Goal: Download file/media

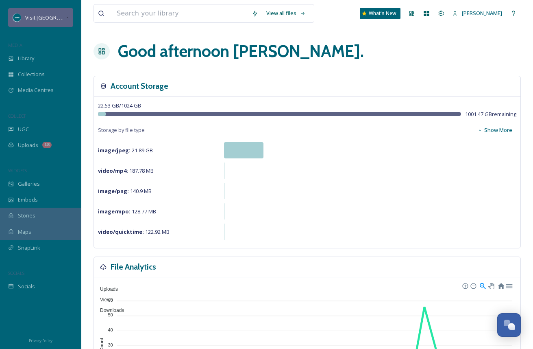
click at [47, 22] on div "Visit [GEOGRAPHIC_DATA][US_STATE]" at bounding box center [40, 17] width 65 height 19
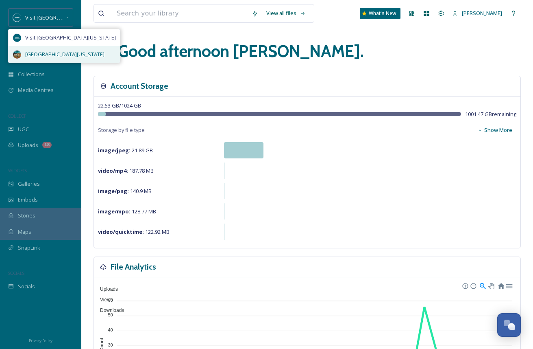
click at [55, 48] on div "[GEOGRAPHIC_DATA][US_STATE]" at bounding box center [64, 54] width 111 height 17
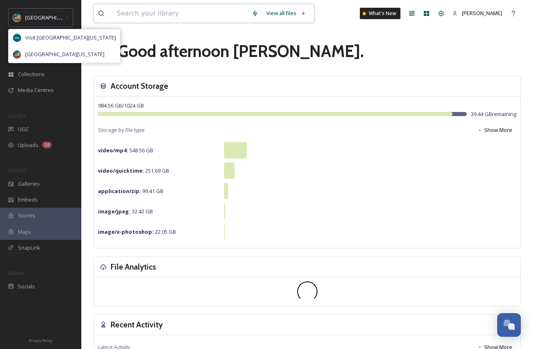
click at [134, 14] on input at bounding box center [180, 13] width 135 height 18
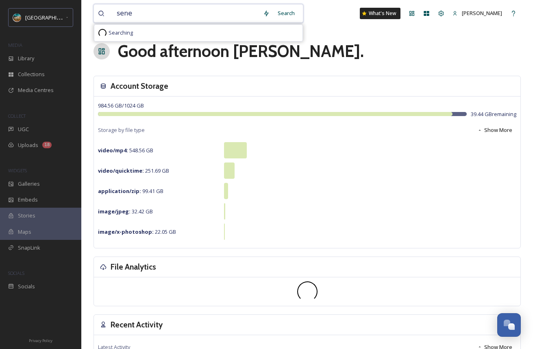
type input "[PERSON_NAME]"
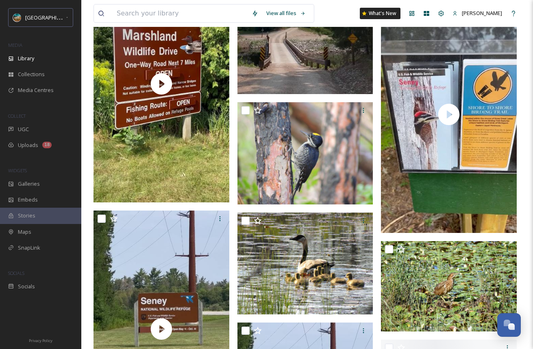
scroll to position [4890, 0]
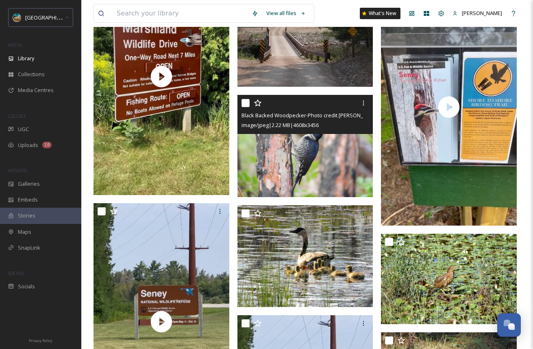
click at [283, 158] on img at bounding box center [306, 146] width 136 height 102
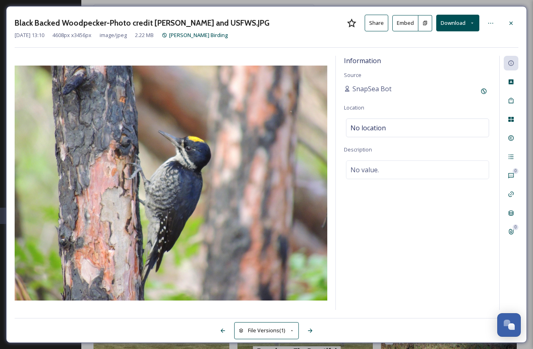
click at [470, 21] on icon at bounding box center [472, 22] width 5 height 5
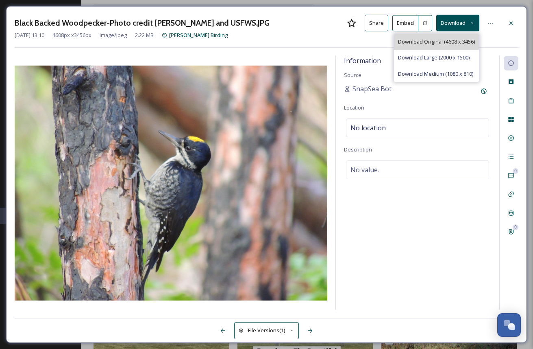
click at [459, 43] on span "Download Original (4608 x 3456)" at bounding box center [436, 42] width 77 height 8
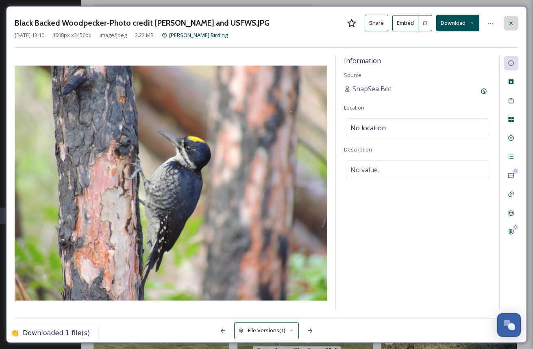
click at [512, 27] on div at bounding box center [511, 23] width 15 height 15
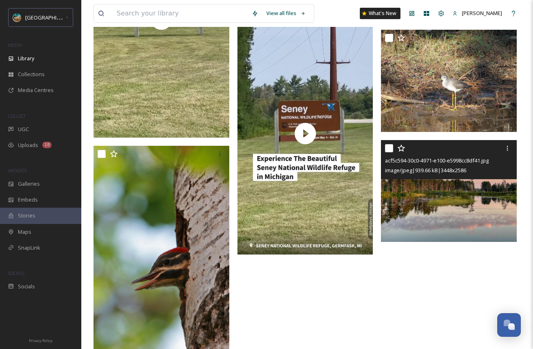
scroll to position [5194, 0]
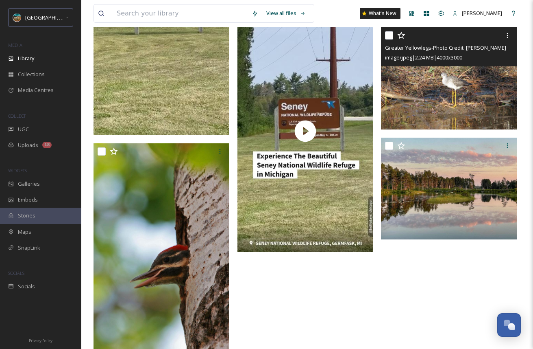
click at [436, 88] on img at bounding box center [449, 78] width 136 height 102
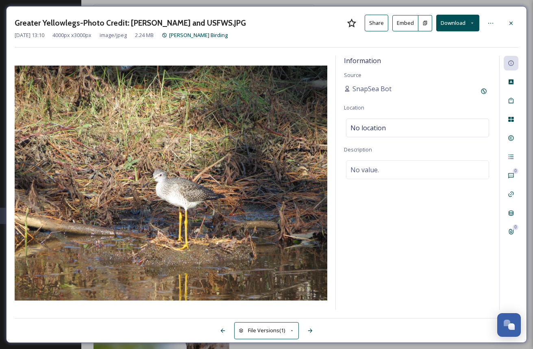
click at [460, 25] on button "Download" at bounding box center [457, 23] width 43 height 17
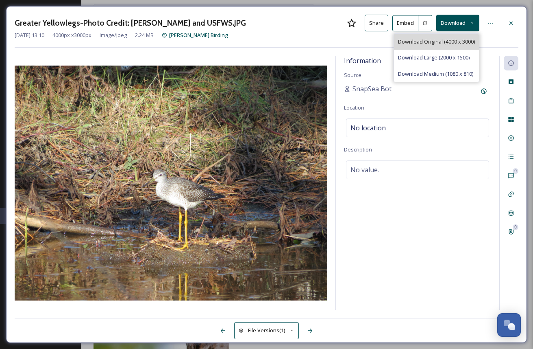
click at [440, 47] on div "Download Original (4000 x 3000)" at bounding box center [436, 42] width 85 height 16
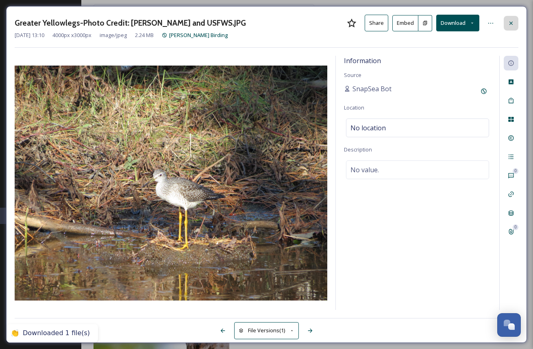
click at [508, 23] on icon at bounding box center [511, 23] width 7 height 7
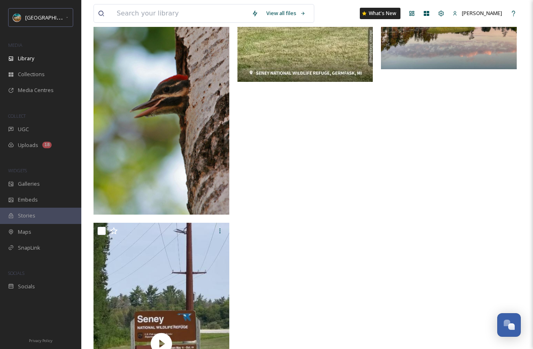
click at [190, 116] on img at bounding box center [162, 94] width 136 height 242
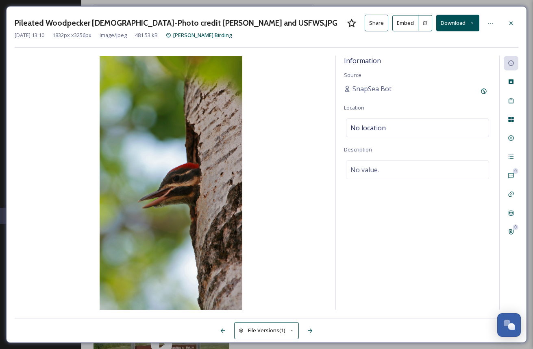
click at [471, 25] on button "Download" at bounding box center [457, 23] width 43 height 17
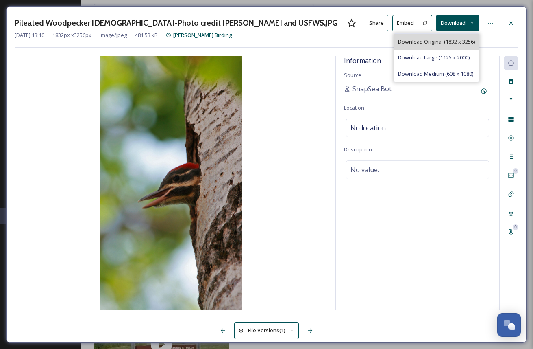
click at [457, 47] on div "Download Original (1832 x 3256)" at bounding box center [436, 42] width 85 height 16
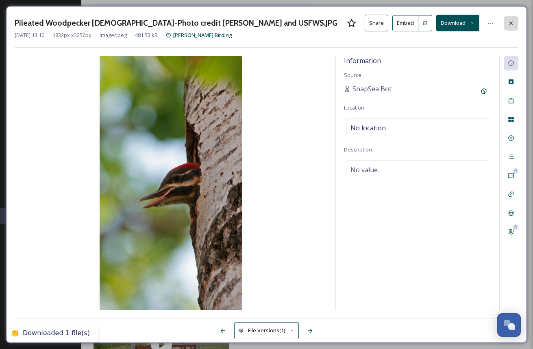
click at [510, 18] on div at bounding box center [511, 23] width 15 height 15
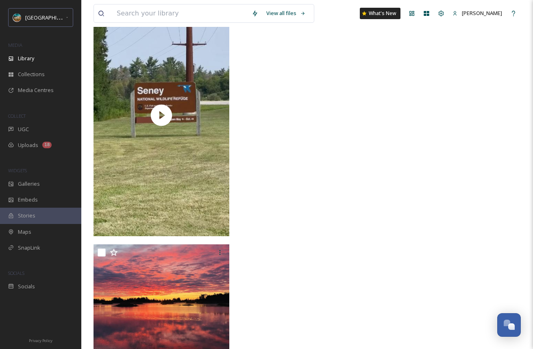
scroll to position [5607, 0]
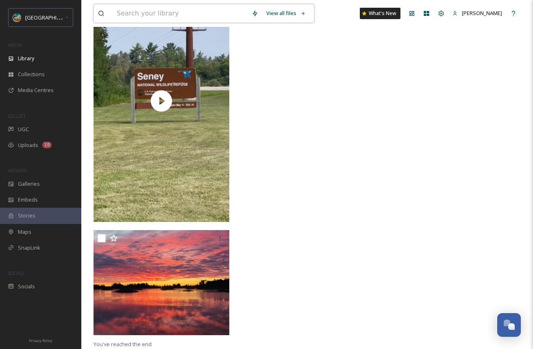
click at [126, 15] on input at bounding box center [180, 13] width 135 height 18
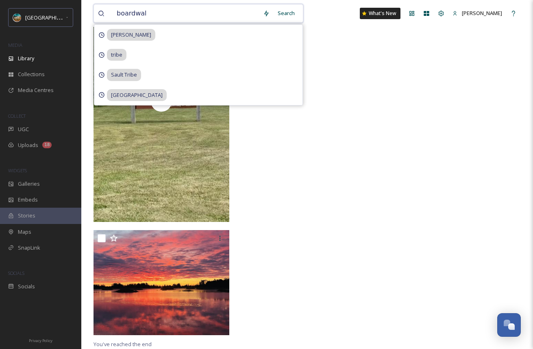
type input "boardwalk"
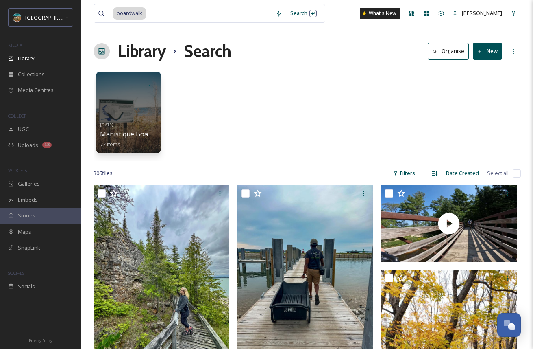
click at [231, 175] on div "306 file s Filters Date Created Select all" at bounding box center [307, 173] width 427 height 16
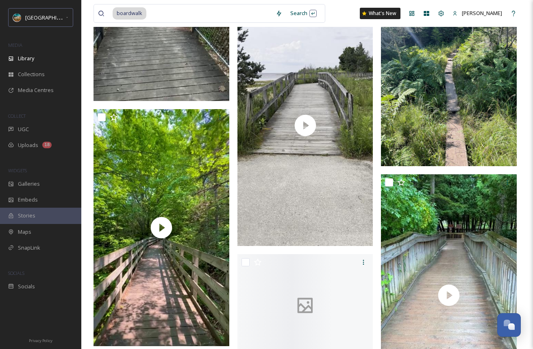
scroll to position [1259, 0]
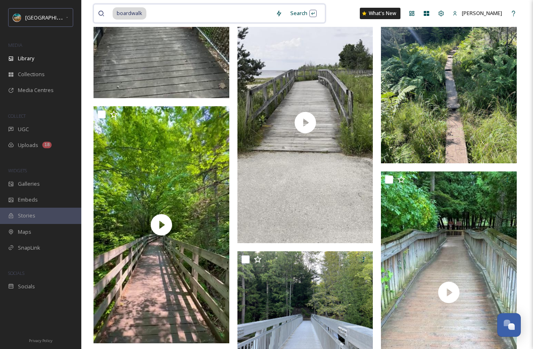
click at [165, 17] on input at bounding box center [209, 13] width 124 height 18
type input "b"
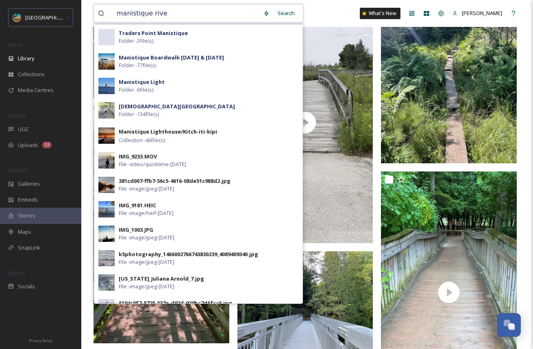
type input "manistique river"
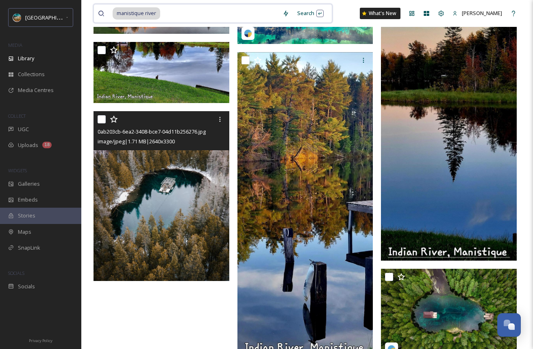
scroll to position [224, 0]
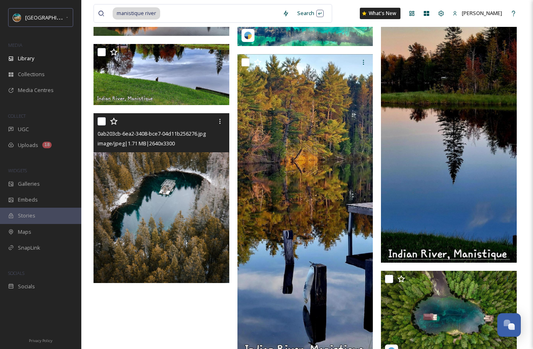
click at [203, 245] on img at bounding box center [162, 198] width 136 height 170
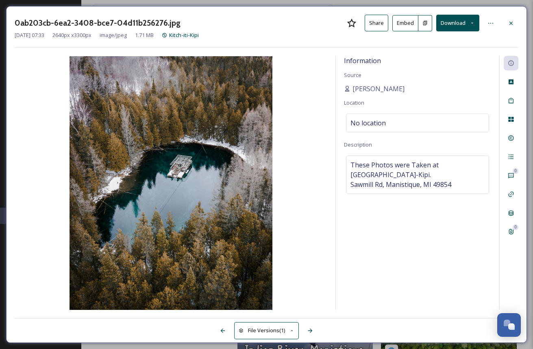
click at [466, 25] on button "Download" at bounding box center [457, 23] width 43 height 17
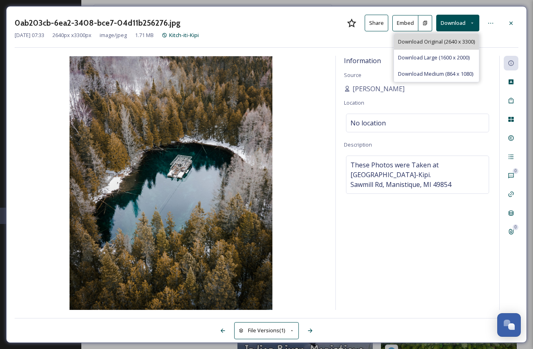
click at [457, 45] on span "Download Original (2640 x 3300)" at bounding box center [436, 42] width 77 height 8
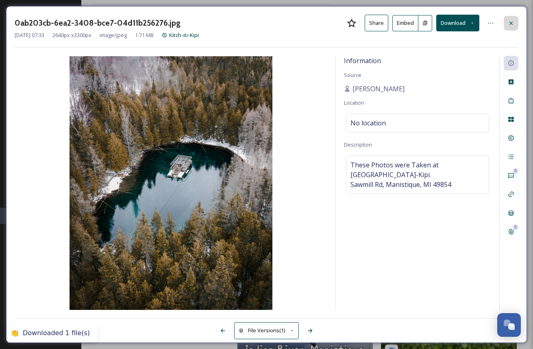
click at [512, 22] on icon at bounding box center [511, 23] width 7 height 7
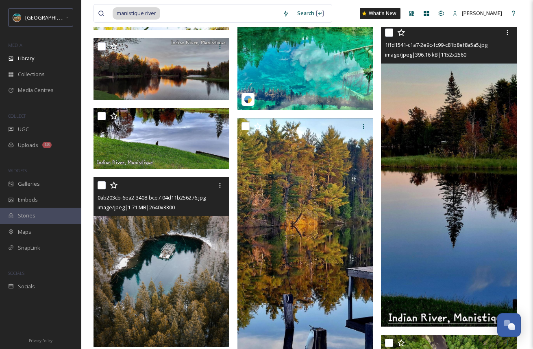
scroll to position [143, 0]
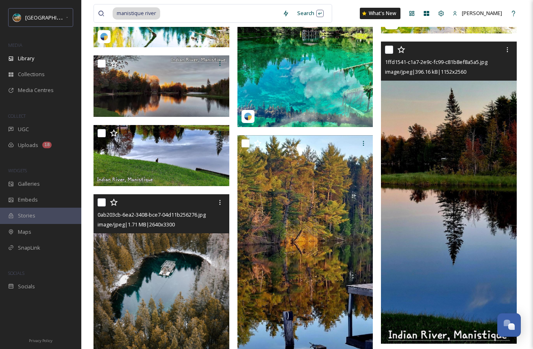
click at [433, 196] on img at bounding box center [449, 192] width 136 height 302
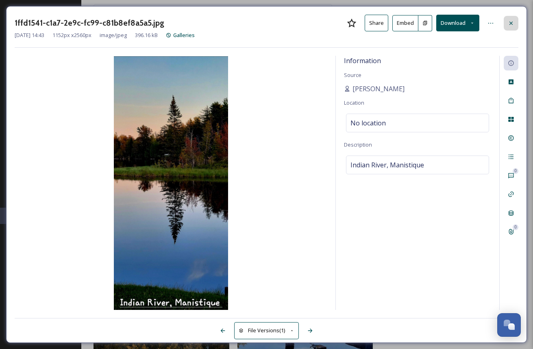
click at [514, 24] on icon at bounding box center [511, 23] width 7 height 7
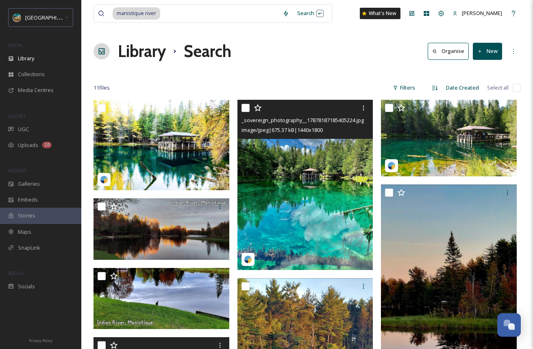
click at [279, 210] on img at bounding box center [306, 185] width 136 height 170
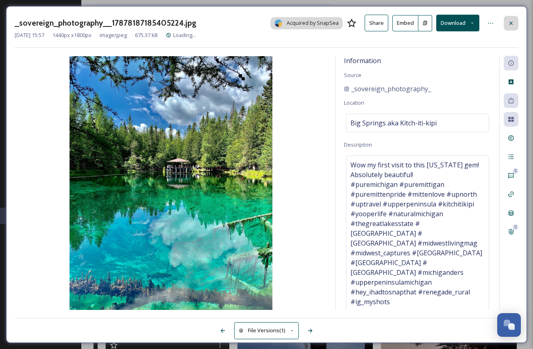
click at [510, 18] on div at bounding box center [511, 23] width 15 height 15
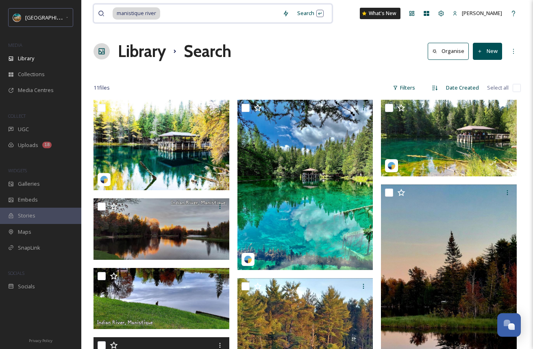
click at [174, 15] on input at bounding box center [220, 13] width 118 height 18
type input "m"
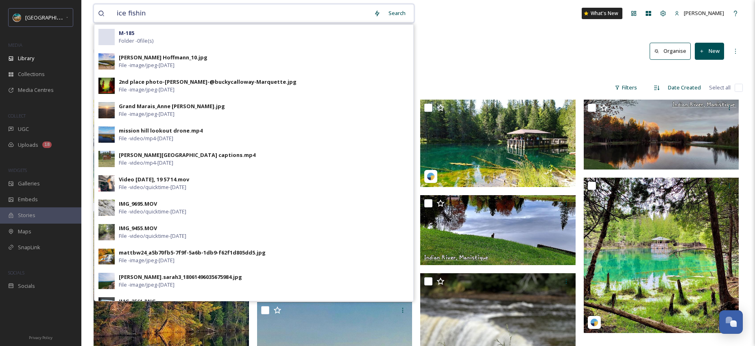
type input "ice fishing"
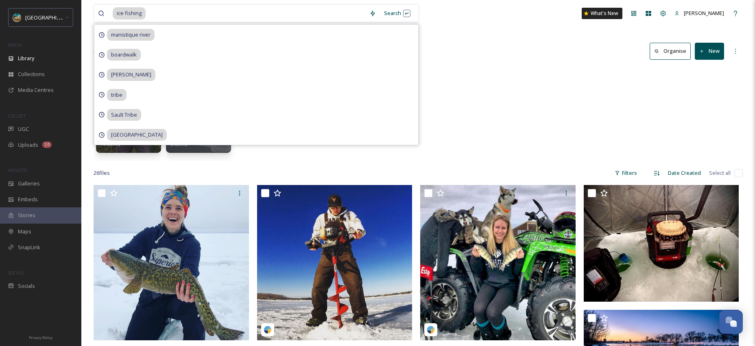
click at [462, 54] on div "Library Search Organise New" at bounding box center [418, 51] width 649 height 24
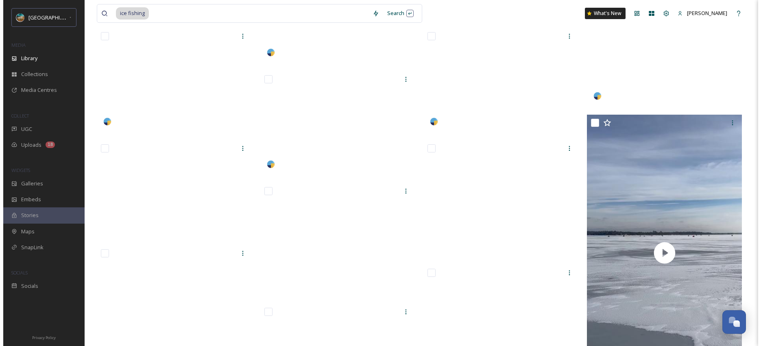
scroll to position [685, 0]
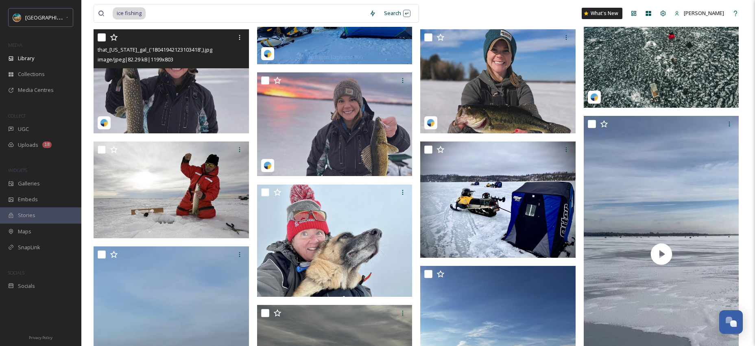
click at [188, 117] on img at bounding box center [171, 81] width 155 height 104
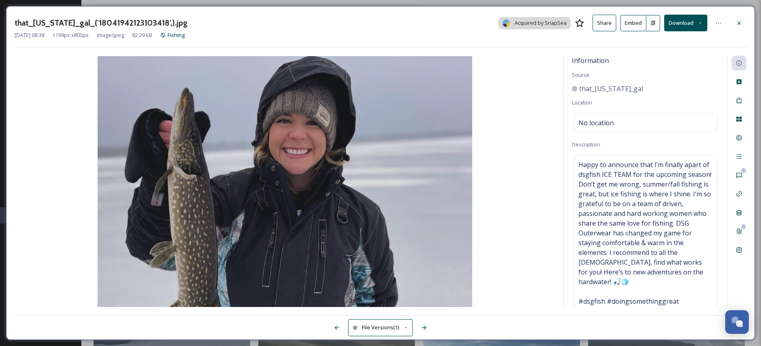
click at [533, 21] on button "Download" at bounding box center [685, 23] width 43 height 17
click at [533, 41] on span "Download Original (1199 x 803)" at bounding box center [665, 42] width 74 height 8
click at [533, 26] on icon at bounding box center [739, 23] width 7 height 7
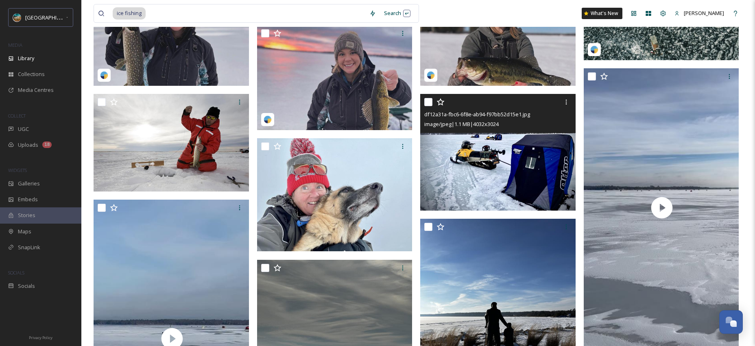
scroll to position [722, 0]
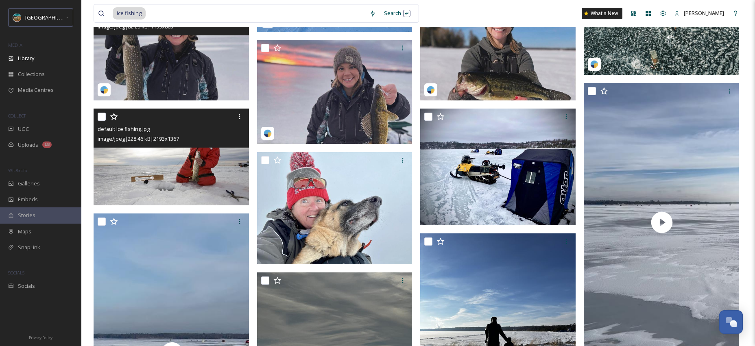
click at [183, 165] on img at bounding box center [171, 157] width 155 height 97
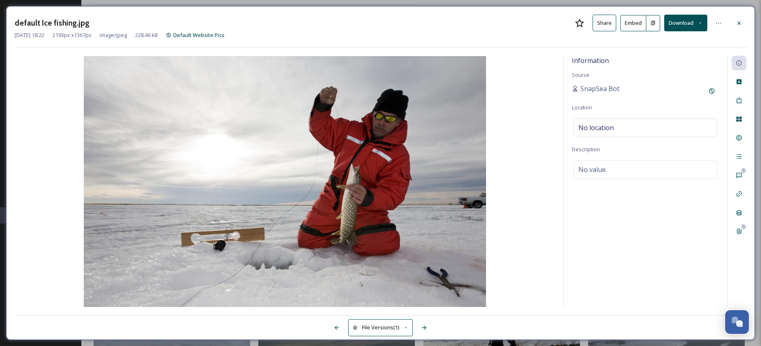
click at [533, 20] on button "Download" at bounding box center [685, 23] width 43 height 17
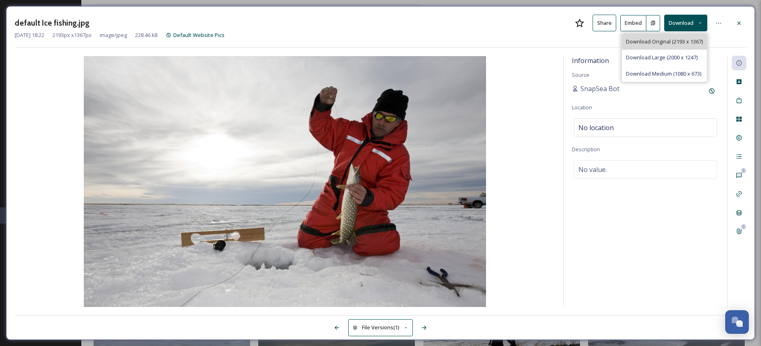
click at [533, 42] on span "Download Original (2193 x 1367)" at bounding box center [664, 42] width 77 height 8
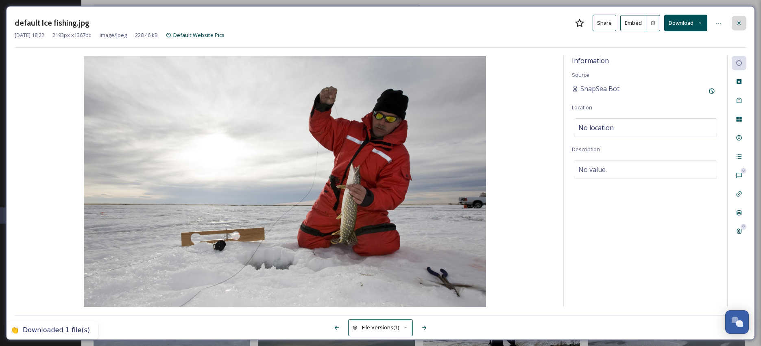
click at [533, 21] on icon at bounding box center [739, 23] width 7 height 7
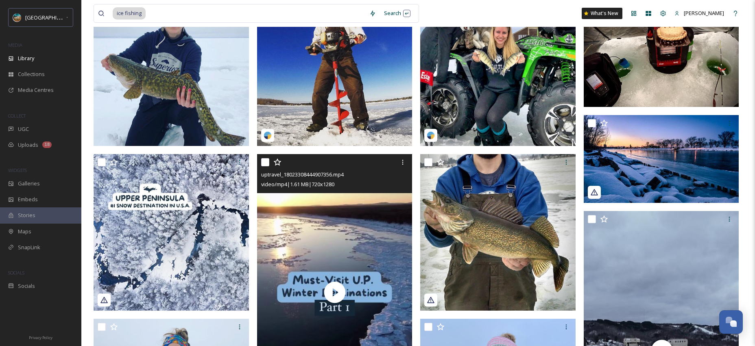
scroll to position [128, 0]
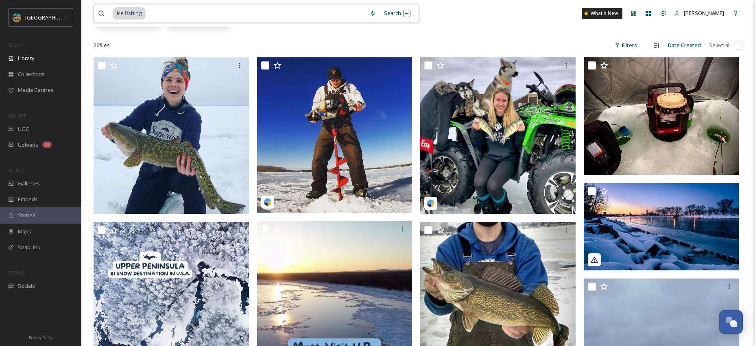
click at [154, 12] on input at bounding box center [255, 13] width 219 height 18
type input "i"
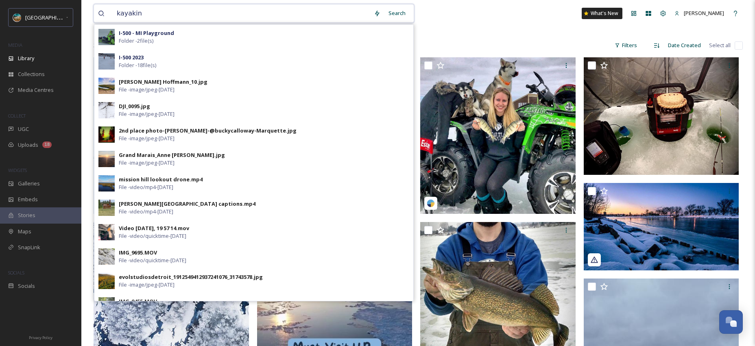
type input "kayaking"
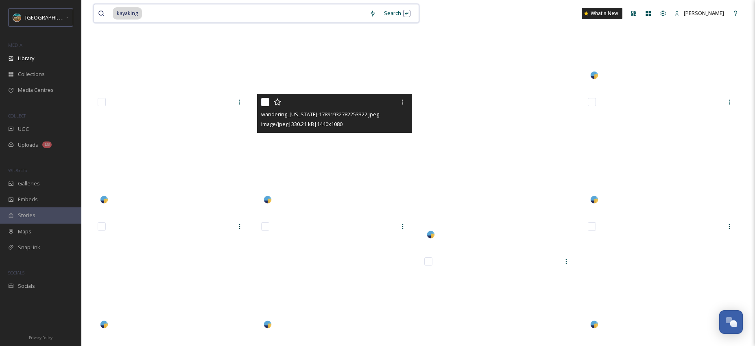
scroll to position [216, 0]
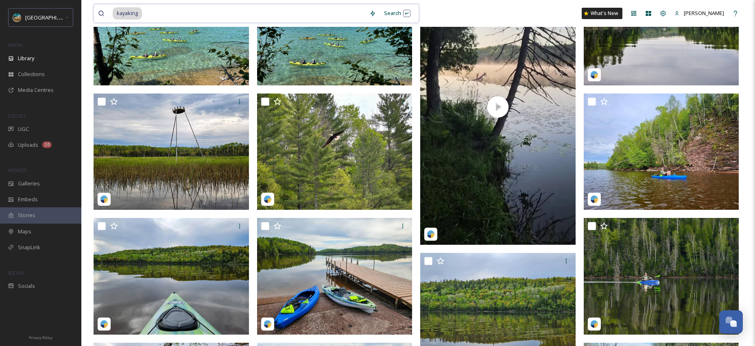
click at [216, 15] on input at bounding box center [254, 13] width 222 height 18
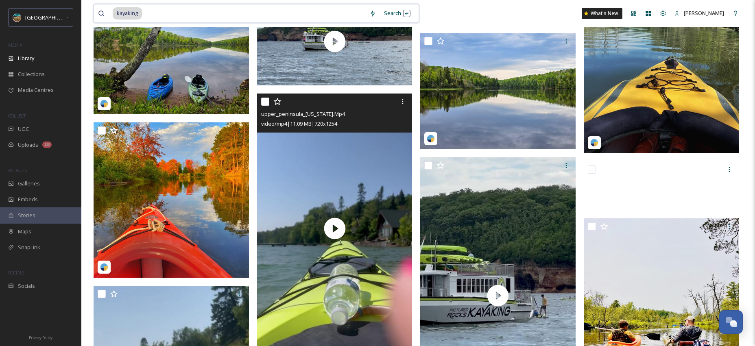
scroll to position [567, 0]
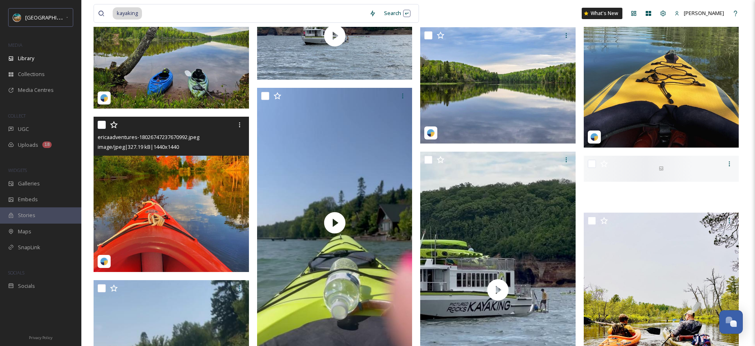
click at [185, 190] on img at bounding box center [171, 194] width 155 height 155
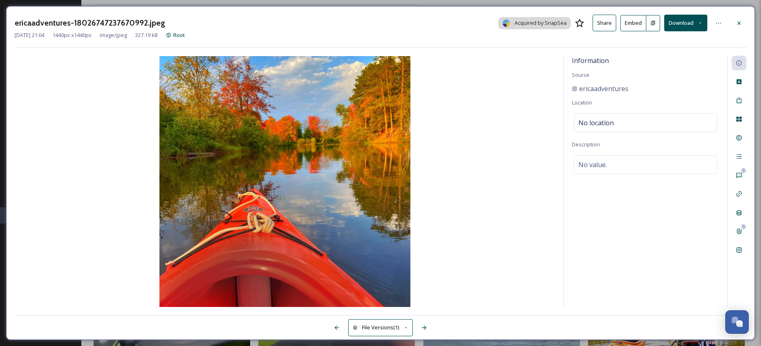
click at [533, 22] on button "Download" at bounding box center [685, 23] width 43 height 17
click at [533, 40] on span "Download Original (1440 x 1440)" at bounding box center [663, 42] width 77 height 8
click at [533, 23] on icon at bounding box center [739, 23] width 7 height 7
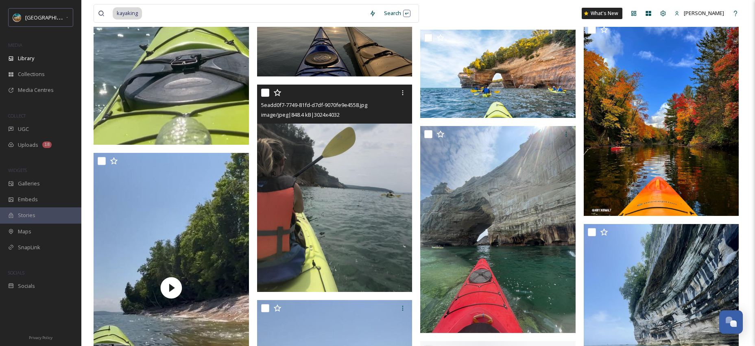
scroll to position [981, 0]
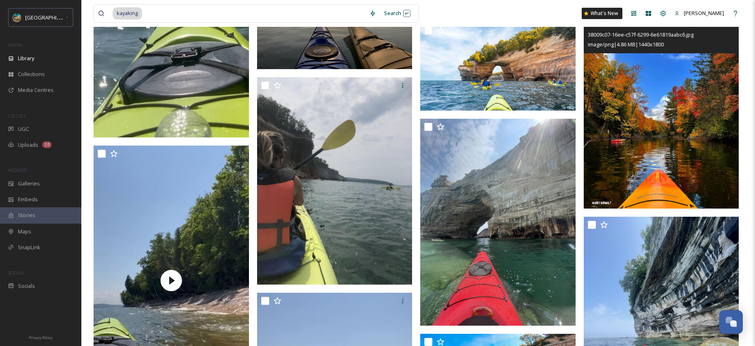
click at [533, 133] on img at bounding box center [661, 111] width 155 height 194
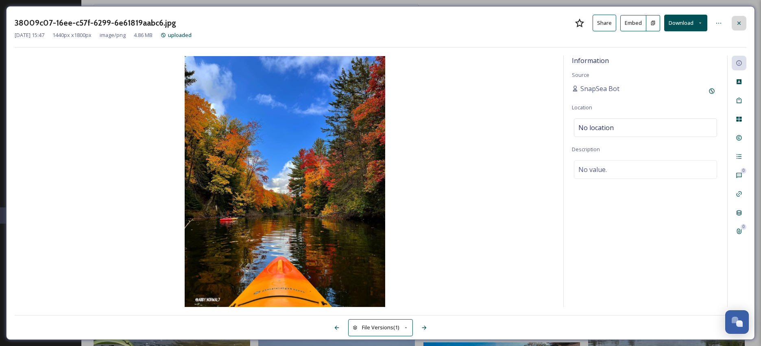
click at [533, 24] on icon at bounding box center [739, 23] width 7 height 7
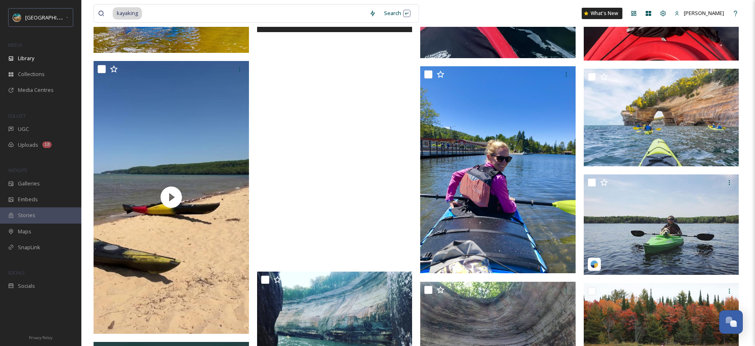
scroll to position [1569, 0]
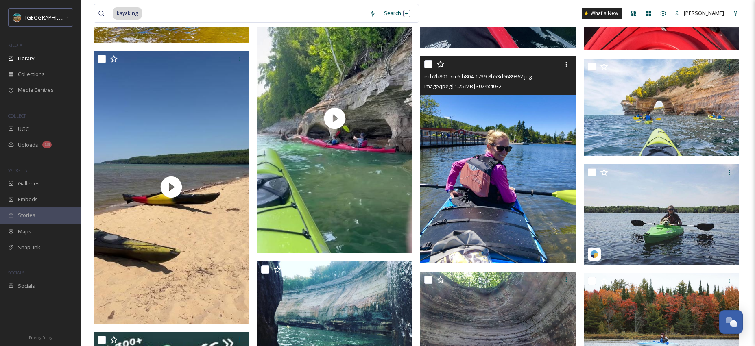
click at [502, 143] on img at bounding box center [497, 159] width 155 height 207
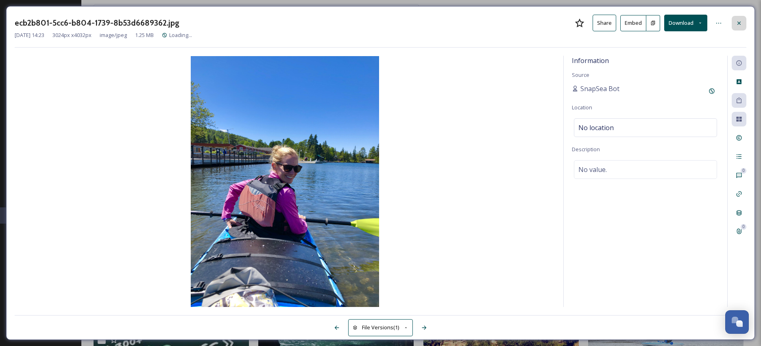
click at [533, 23] on icon at bounding box center [738, 22] width 3 height 3
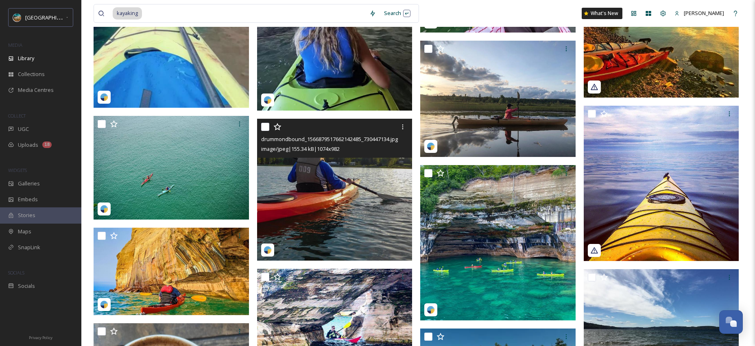
scroll to position [3596, 0]
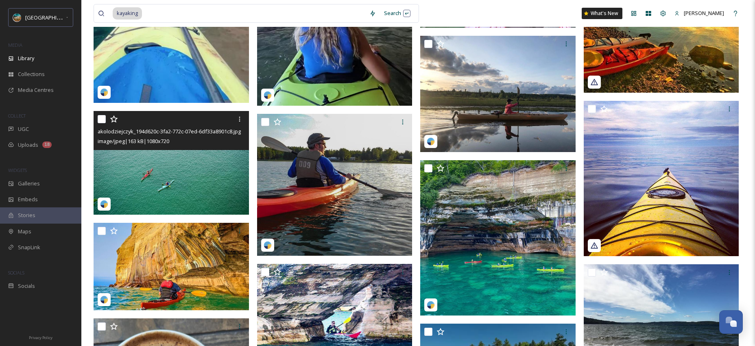
click at [162, 175] on img at bounding box center [171, 163] width 155 height 104
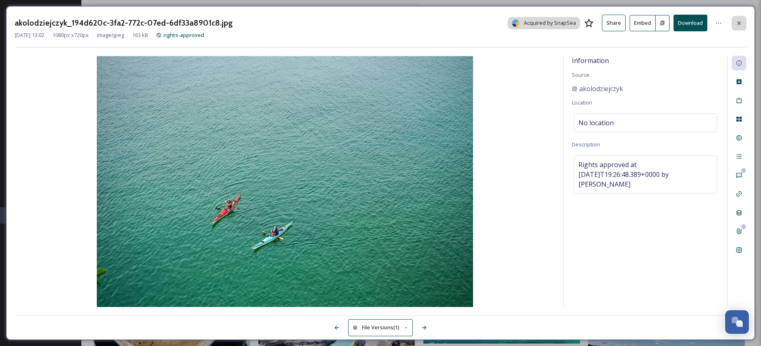
click at [533, 22] on icon at bounding box center [738, 22] width 3 height 3
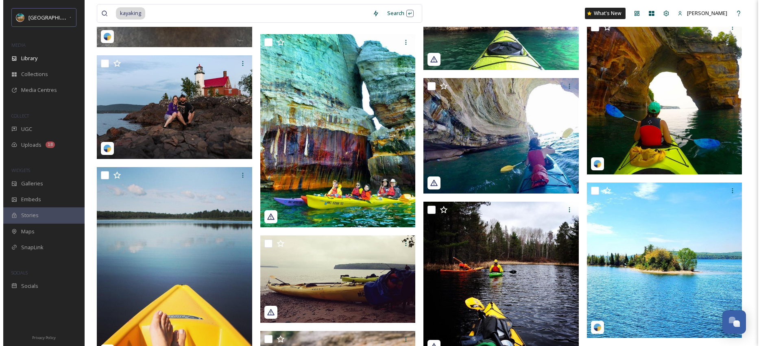
scroll to position [4055, 0]
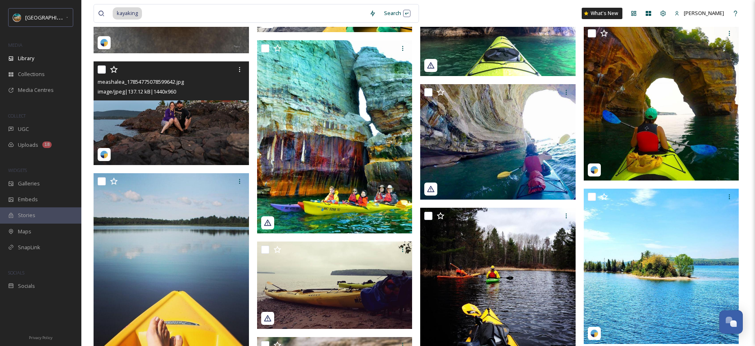
click at [195, 108] on img at bounding box center [171, 113] width 155 height 104
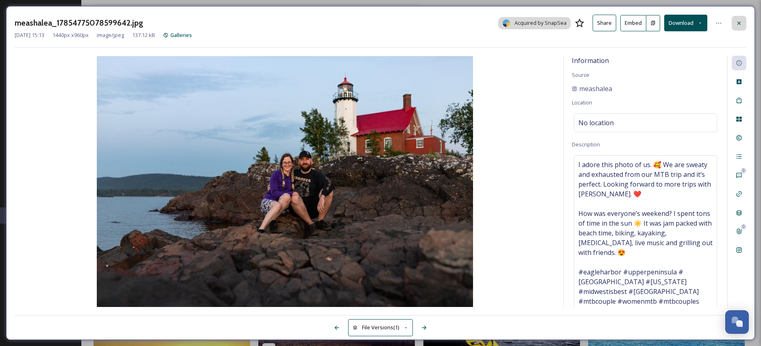
click at [533, 22] on icon at bounding box center [739, 23] width 7 height 7
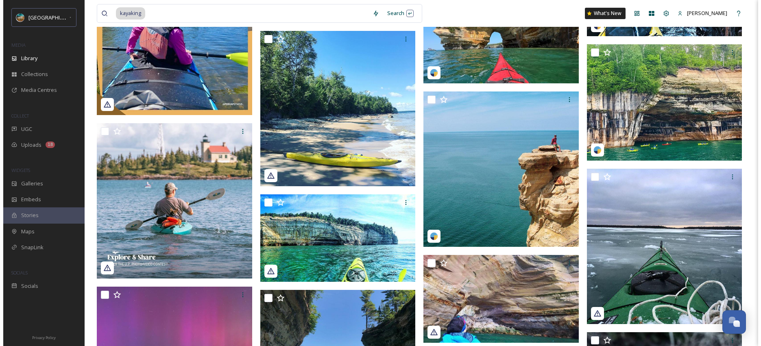
scroll to position [5415, 0]
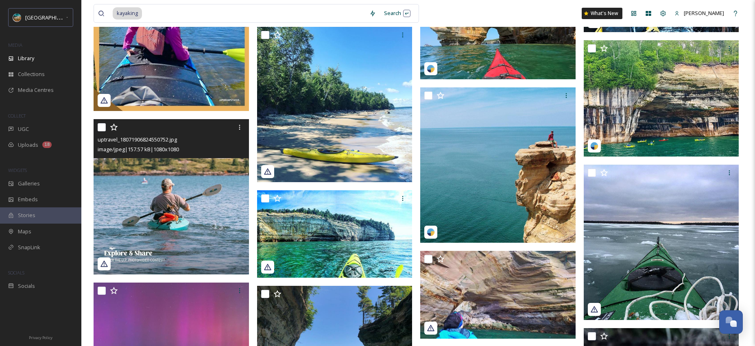
click at [156, 202] on img at bounding box center [171, 196] width 155 height 155
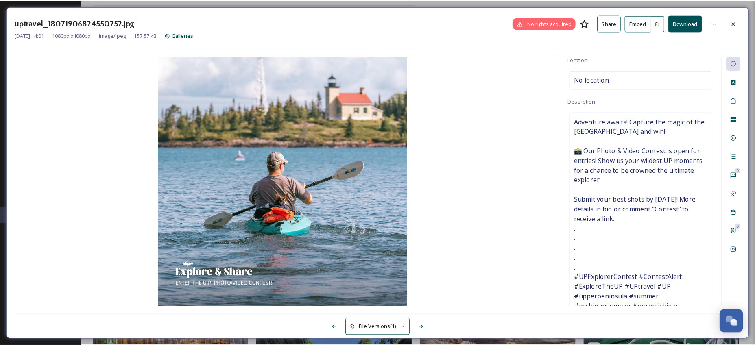
scroll to position [44, 0]
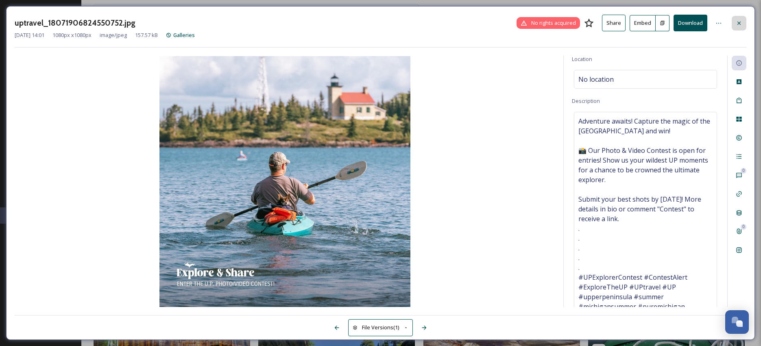
click at [533, 22] on icon at bounding box center [739, 23] width 7 height 7
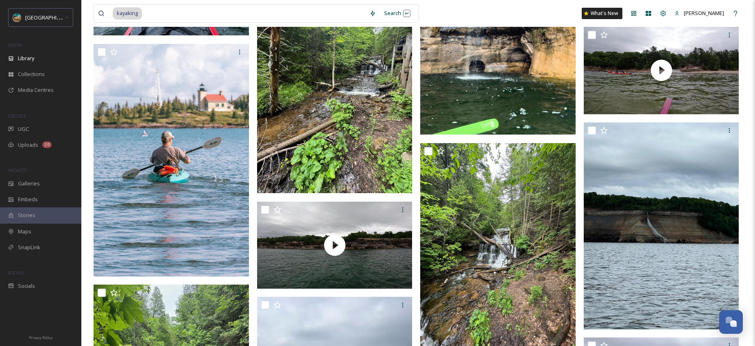
scroll to position [9288, 0]
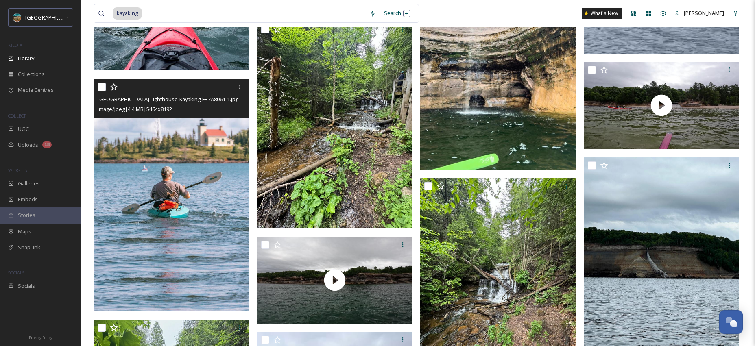
click at [186, 240] on img at bounding box center [171, 195] width 155 height 233
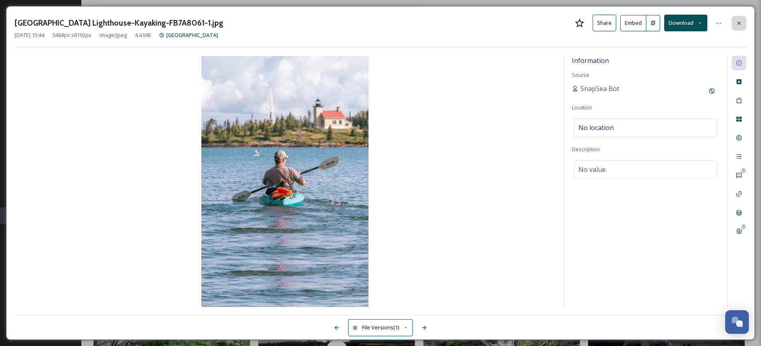
click at [533, 23] on icon at bounding box center [739, 23] width 7 height 7
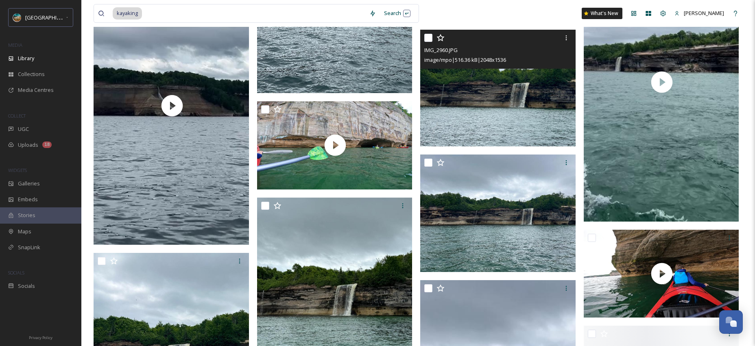
scroll to position [11293, 0]
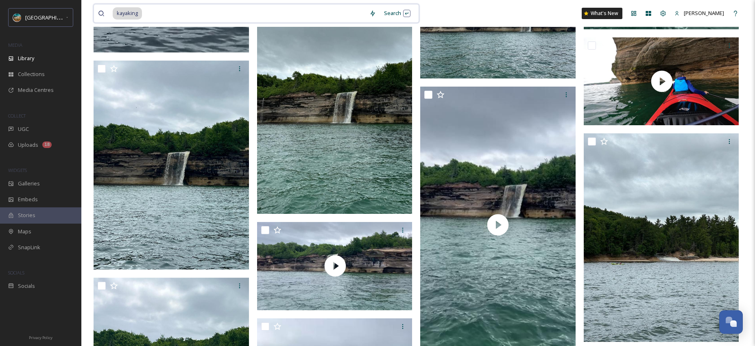
click at [206, 11] on input at bounding box center [254, 13] width 222 height 18
type input "k"
type input "camping"
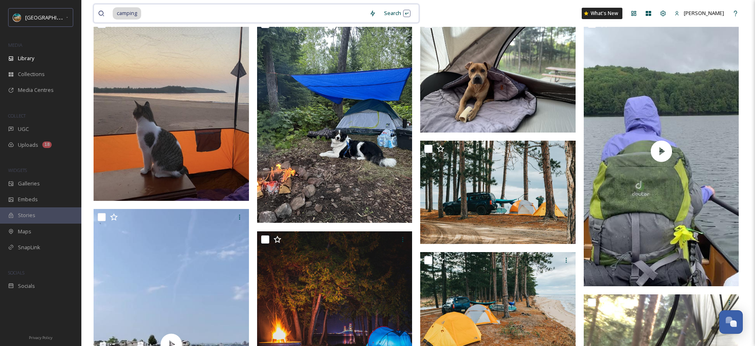
scroll to position [92, 0]
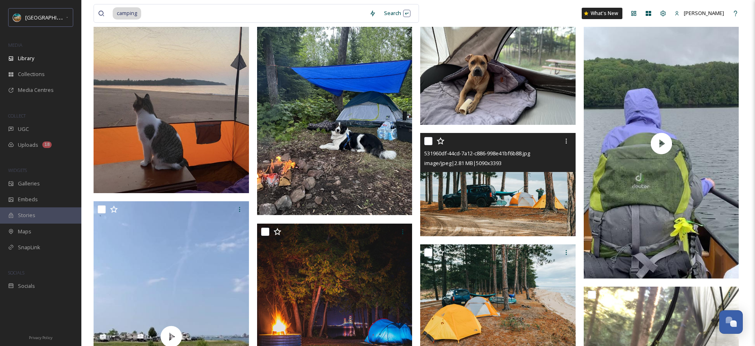
click at [487, 188] on img at bounding box center [497, 185] width 155 height 104
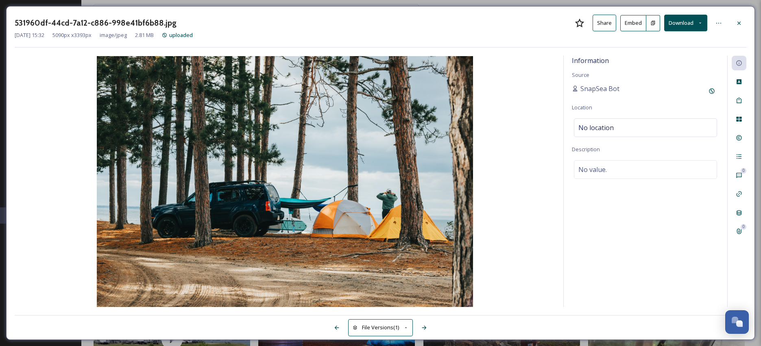
click at [533, 22] on button "Download" at bounding box center [685, 23] width 43 height 17
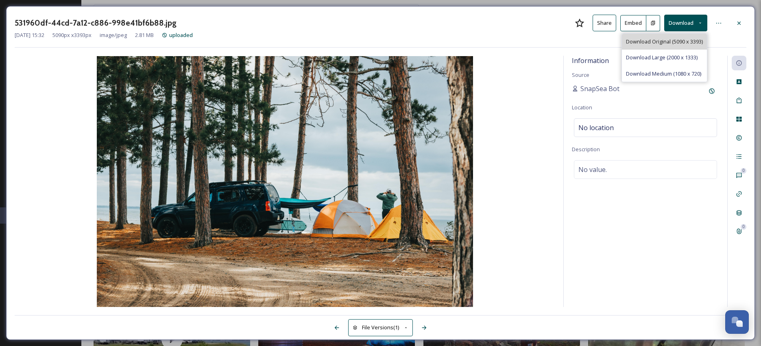
click at [533, 46] on div "Download Original (5090 x 3393)" at bounding box center [664, 42] width 85 height 16
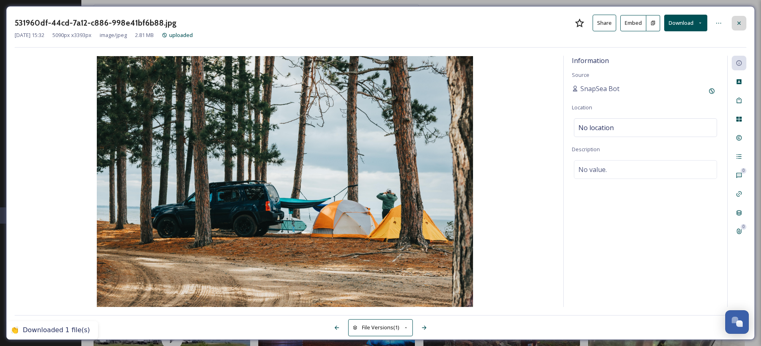
click at [533, 22] on icon at bounding box center [739, 23] width 7 height 7
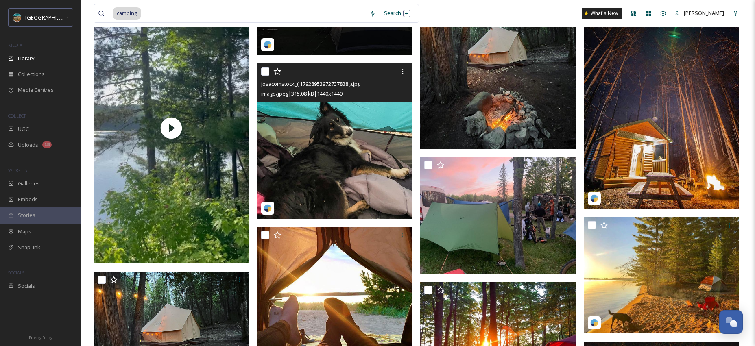
scroll to position [540, 0]
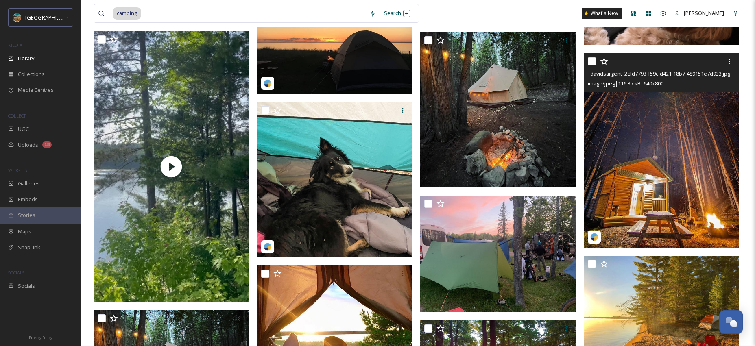
click at [533, 140] on img at bounding box center [661, 150] width 155 height 194
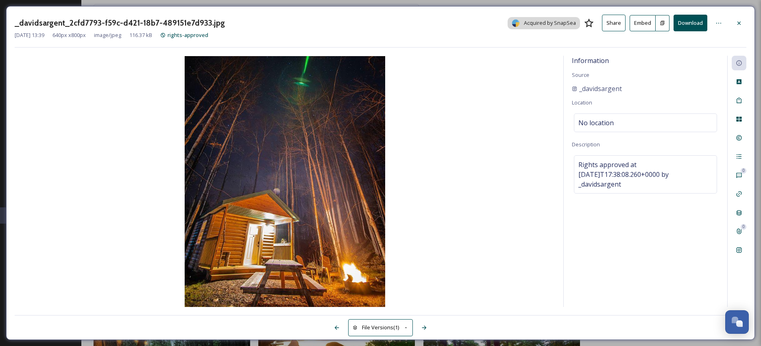
click at [533, 24] on button "Download" at bounding box center [691, 23] width 34 height 17
click at [533, 23] on button "Download" at bounding box center [691, 23] width 34 height 17
click at [533, 22] on icon at bounding box center [739, 23] width 7 height 7
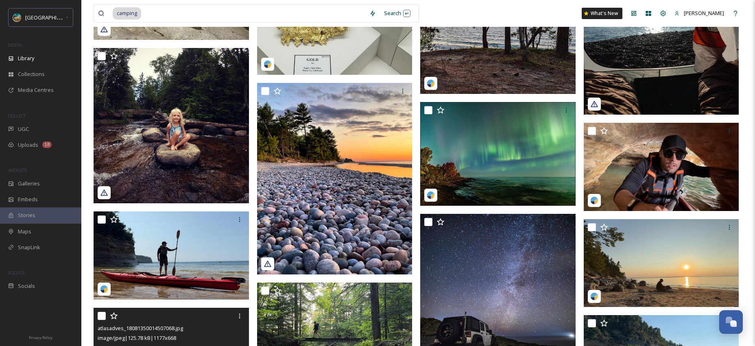
scroll to position [2917, 0]
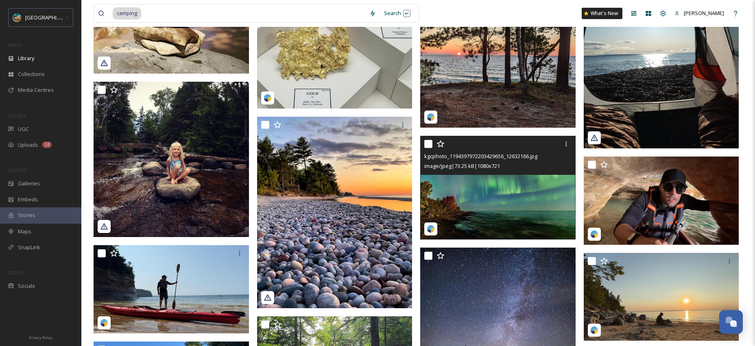
click at [467, 178] on img at bounding box center [497, 188] width 155 height 104
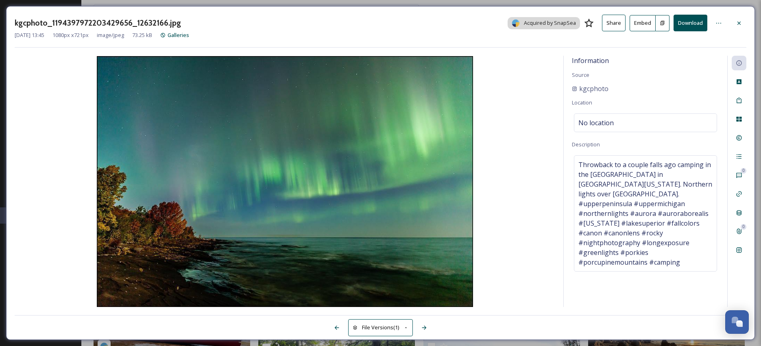
drag, startPoint x: 738, startPoint y: 22, endPoint x: 734, endPoint y: 24, distance: 4.7
click at [533, 22] on icon at bounding box center [739, 23] width 7 height 7
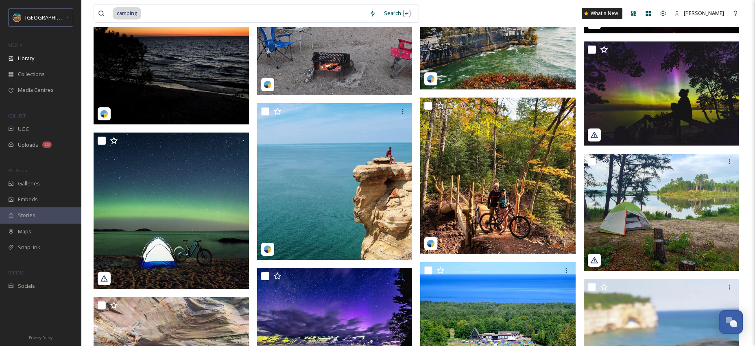
scroll to position [3686, 0]
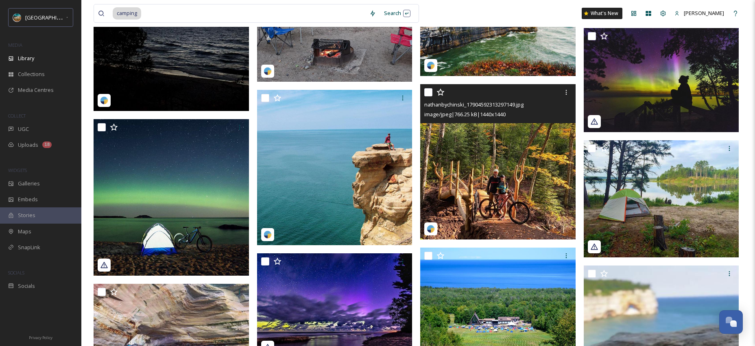
click at [465, 153] on img at bounding box center [497, 161] width 155 height 155
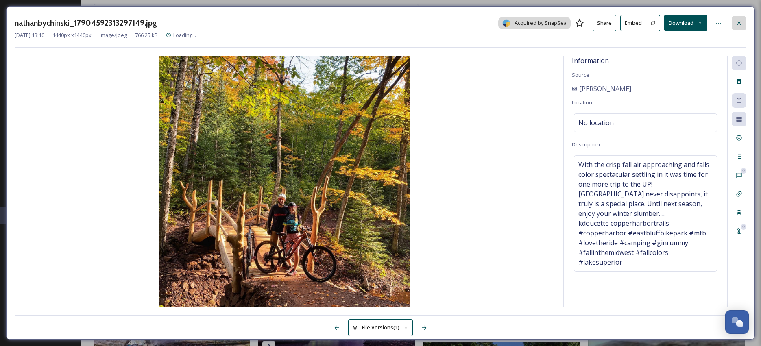
click at [533, 22] on icon at bounding box center [739, 23] width 7 height 7
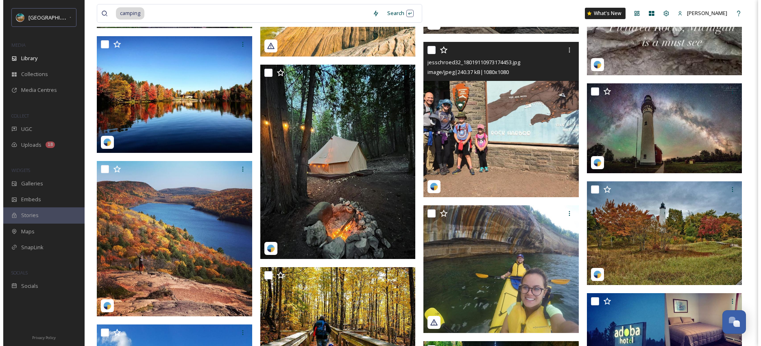
scroll to position [4133, 0]
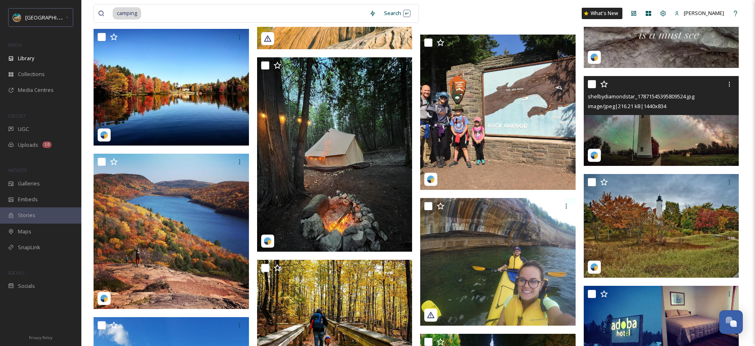
click at [533, 122] on img at bounding box center [661, 121] width 155 height 90
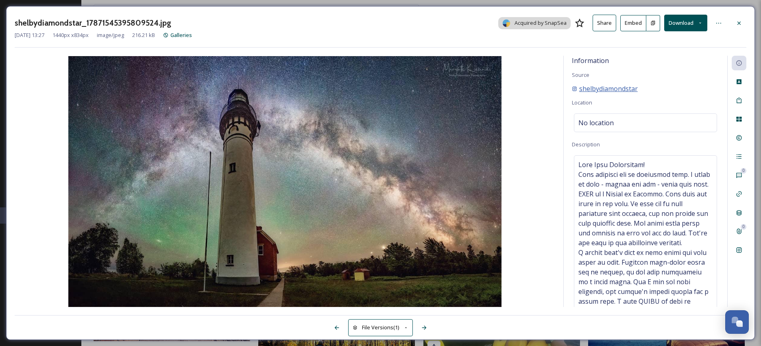
click at [533, 89] on span "shelbydiamondstar" at bounding box center [608, 89] width 59 height 10
click at [533, 23] on icon at bounding box center [739, 23] width 7 height 7
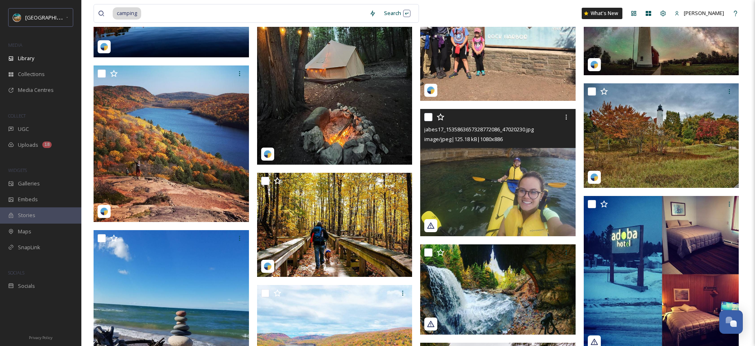
scroll to position [4257, 0]
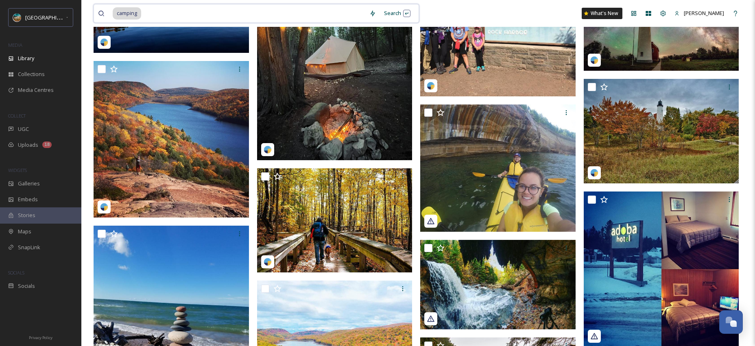
drag, startPoint x: 125, startPoint y: 15, endPoint x: 96, endPoint y: 11, distance: 29.1
click at [96, 11] on div "camping Search" at bounding box center [256, 13] width 325 height 19
click at [234, 12] on input at bounding box center [253, 13] width 223 height 18
type input "c"
type input "ice cream"
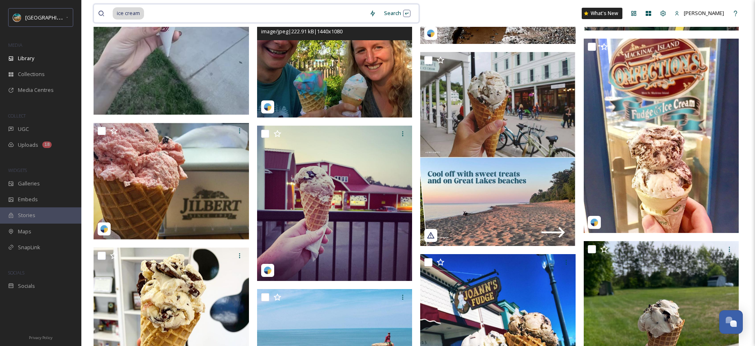
scroll to position [666, 0]
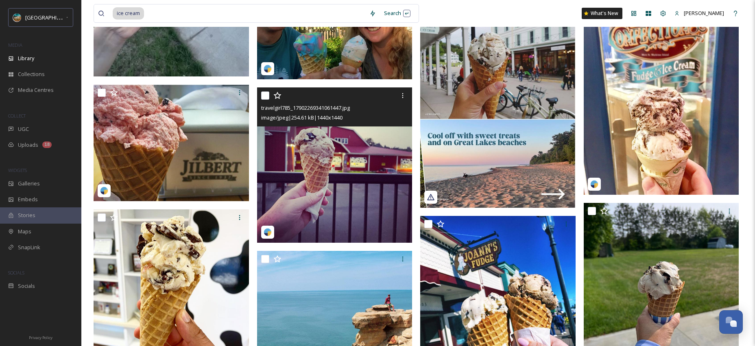
click at [371, 144] on img at bounding box center [334, 164] width 155 height 155
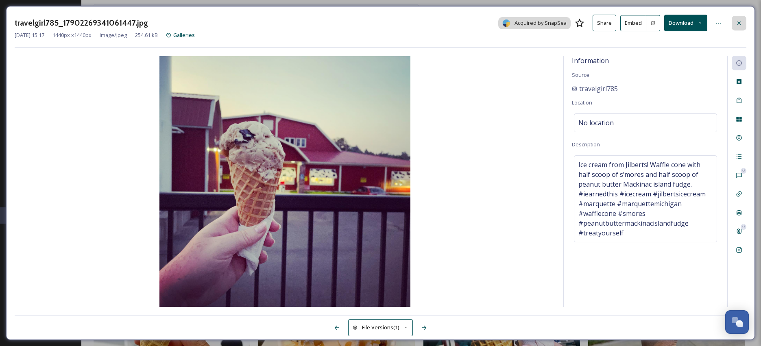
click at [533, 21] on icon at bounding box center [739, 23] width 7 height 7
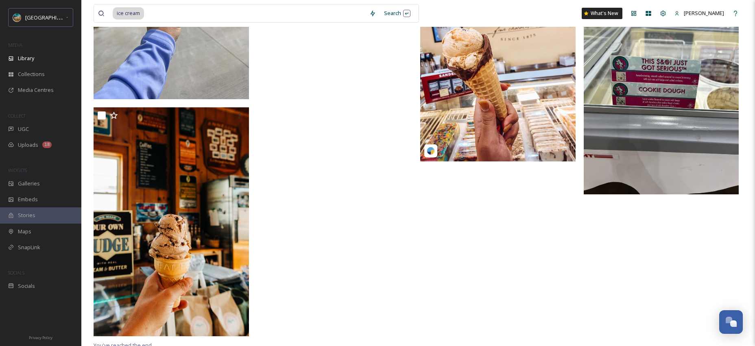
scroll to position [2057, 0]
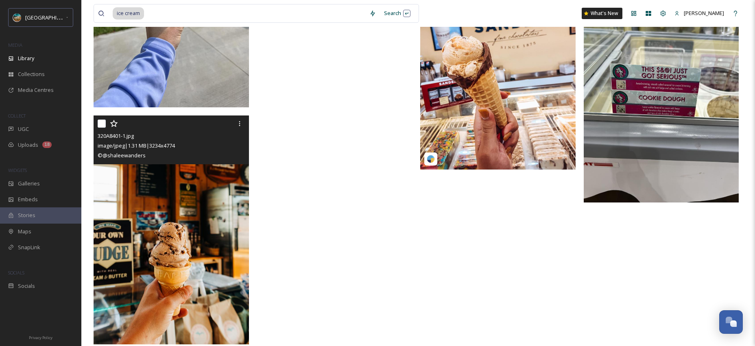
click at [187, 179] on img at bounding box center [171, 230] width 155 height 229
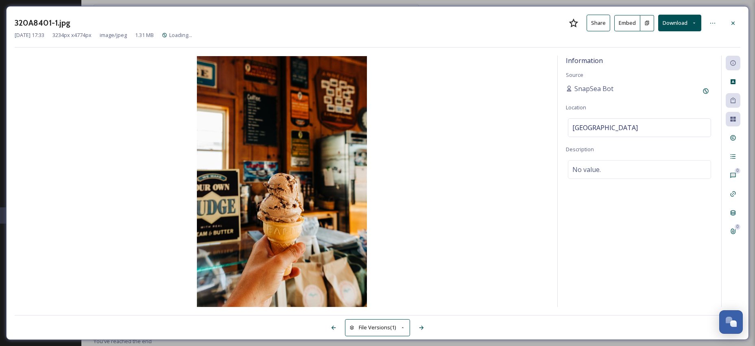
scroll to position [1927, 0]
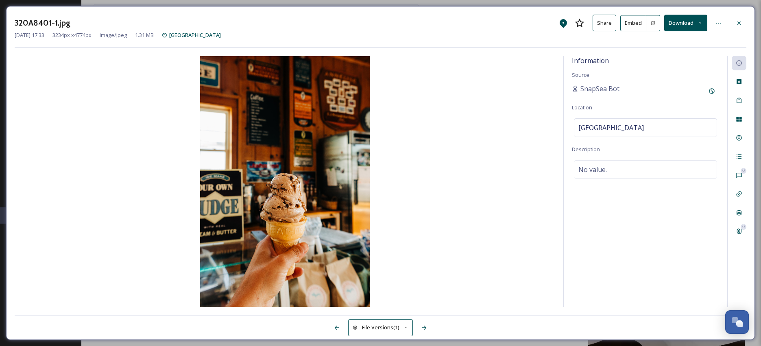
drag, startPoint x: 642, startPoint y: 124, endPoint x: 510, endPoint y: 130, distance: 131.5
click at [510, 130] on div "Information Source SnapSea Bot Location [GEOGRAPHIC_DATA] Description No value.…" at bounding box center [381, 181] width 732 height 251
click at [533, 128] on div "[GEOGRAPHIC_DATA]" at bounding box center [645, 127] width 143 height 19
drag, startPoint x: 617, startPoint y: 126, endPoint x: 526, endPoint y: 129, distance: 92.0
click at [526, 129] on div "Information Source SnapSea Bot Location [GEOGRAPHIC_DATA] Description No value.…" at bounding box center [381, 181] width 732 height 251
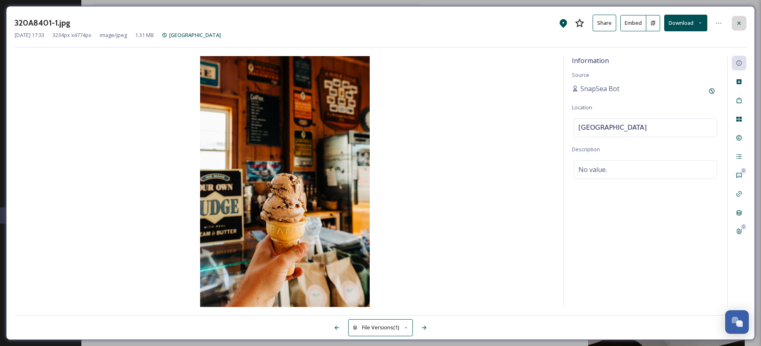
click at [533, 22] on div at bounding box center [739, 23] width 15 height 15
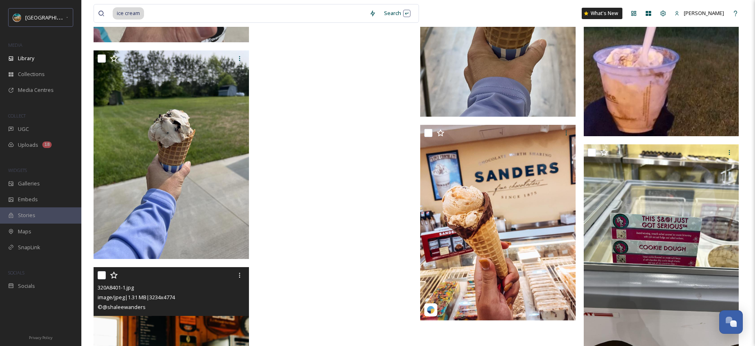
scroll to position [1919, 0]
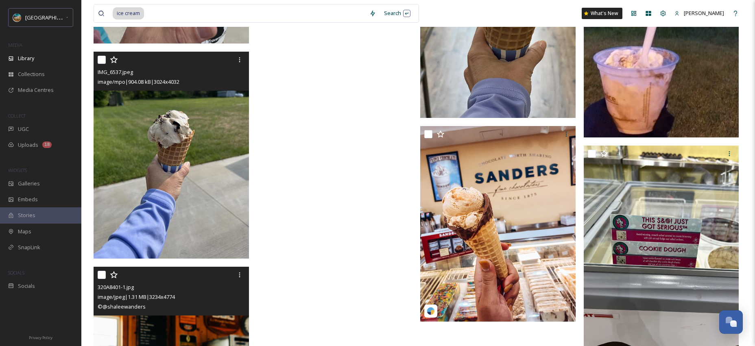
click at [181, 123] on img at bounding box center [171, 155] width 155 height 207
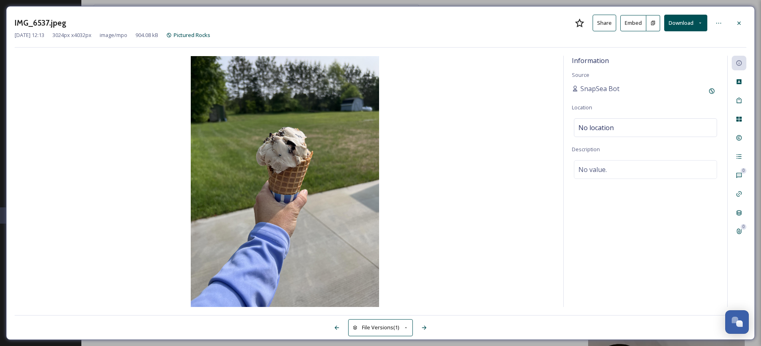
click at [533, 23] on icon at bounding box center [739, 23] width 7 height 7
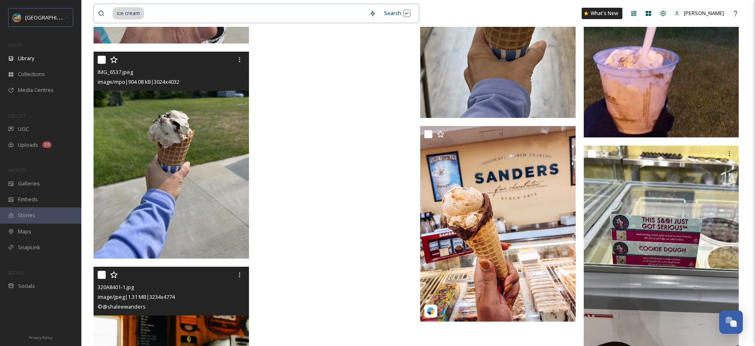
click at [278, 10] on input at bounding box center [255, 13] width 220 height 18
type input "i"
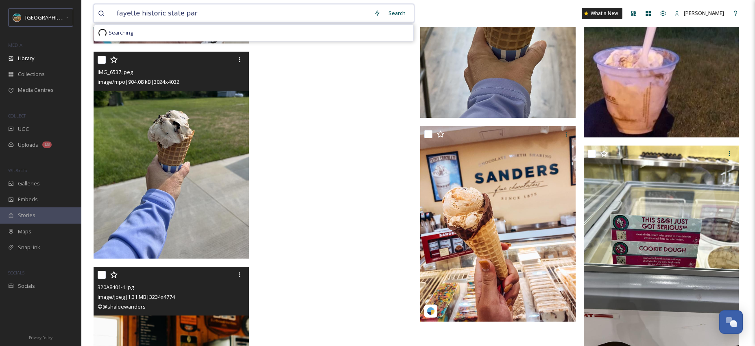
type input "[GEOGRAPHIC_DATA]"
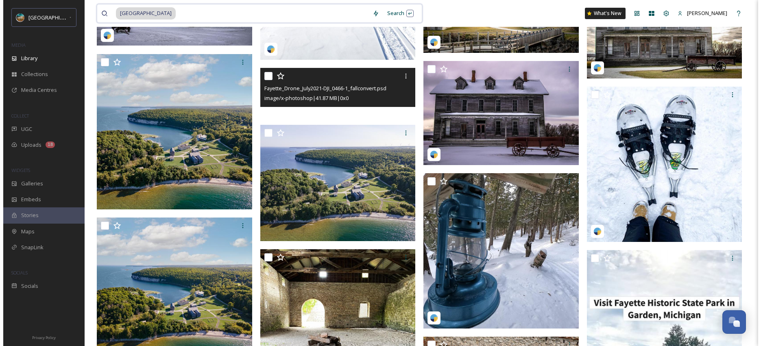
scroll to position [891, 0]
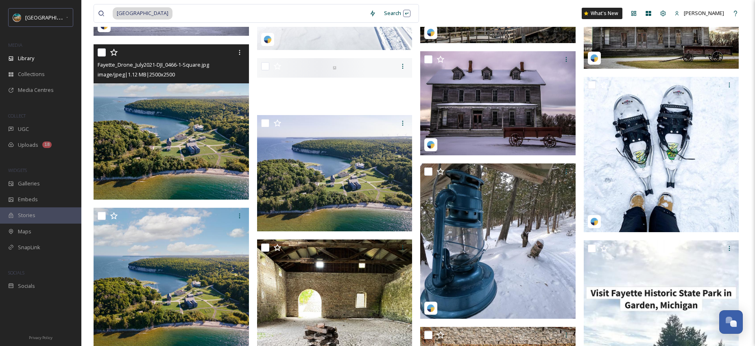
click at [183, 144] on img at bounding box center [171, 121] width 155 height 155
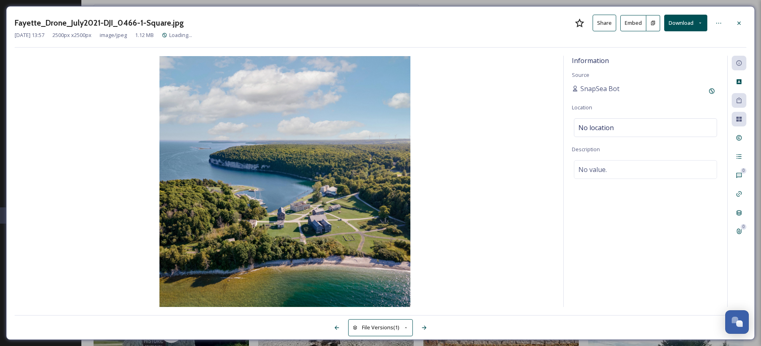
click at [533, 24] on button "Download" at bounding box center [685, 23] width 43 height 17
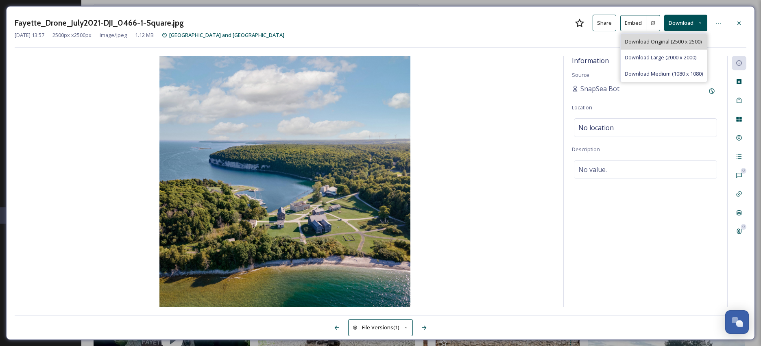
click at [533, 42] on span "Download Original (2500 x 2500)" at bounding box center [663, 42] width 77 height 8
